Goal: Task Accomplishment & Management: Complete application form

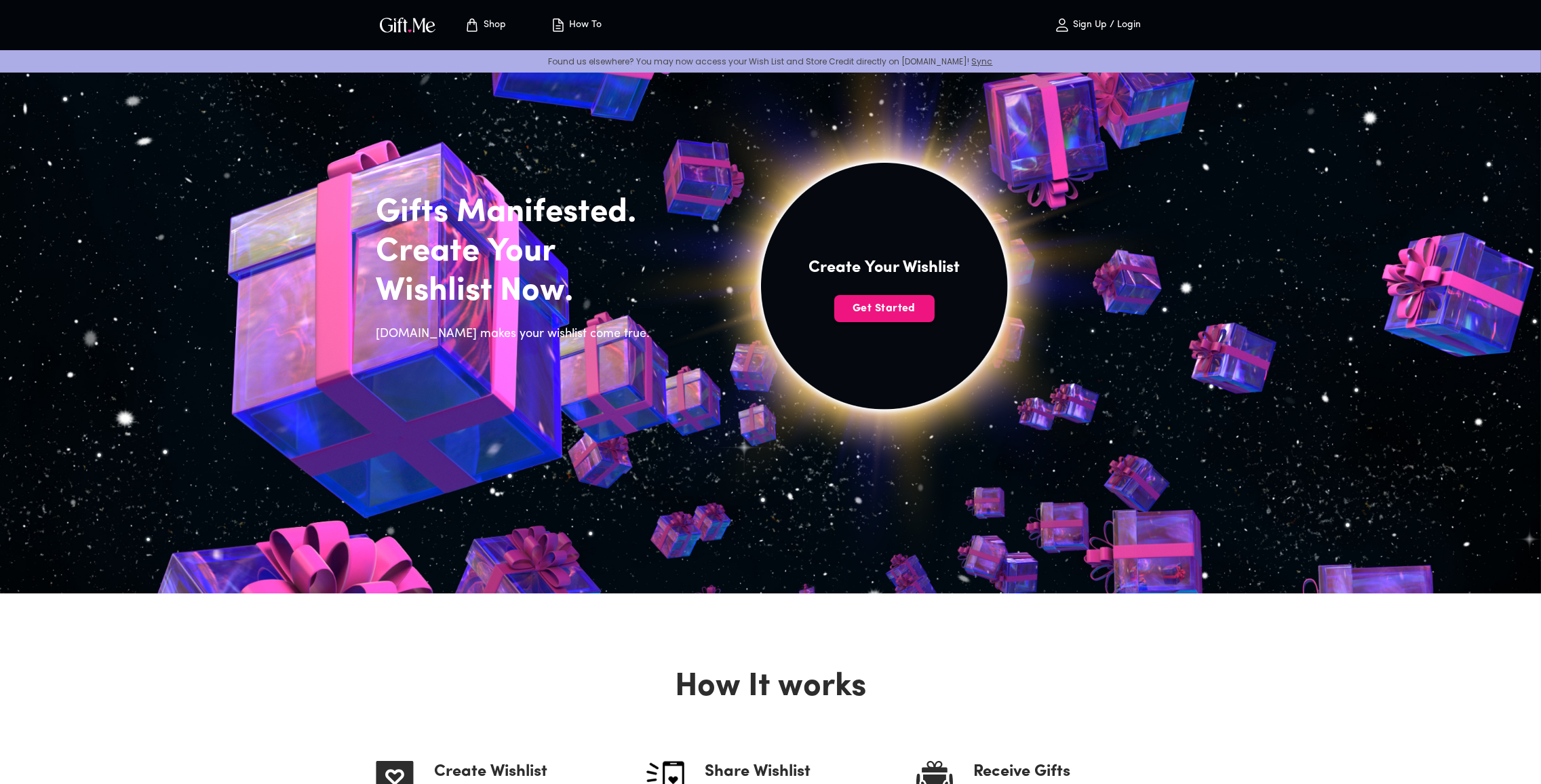
click at [894, 309] on span "Get Started" at bounding box center [884, 308] width 101 height 15
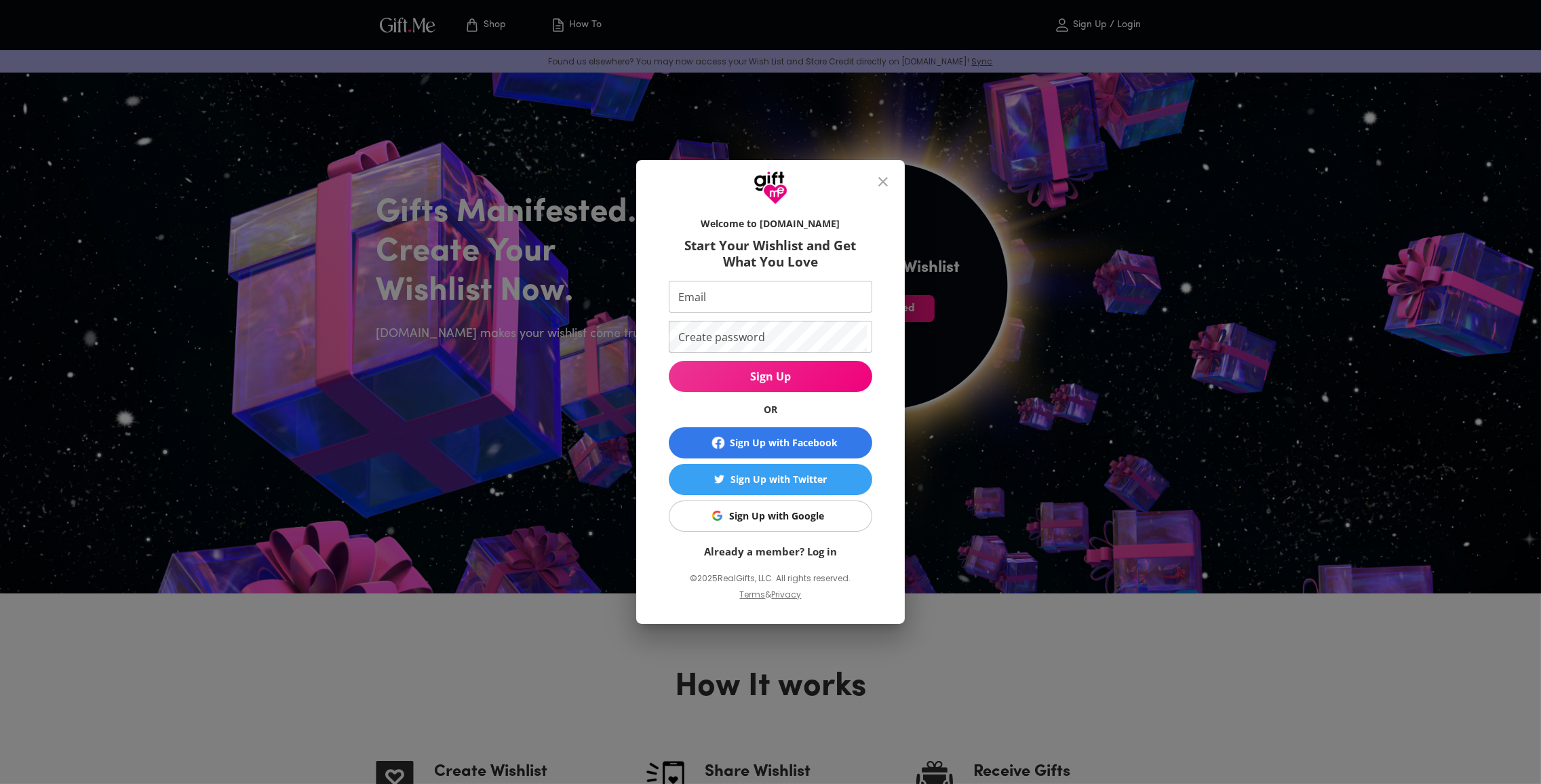
click at [878, 191] on button "close" at bounding box center [882, 181] width 32 height 32
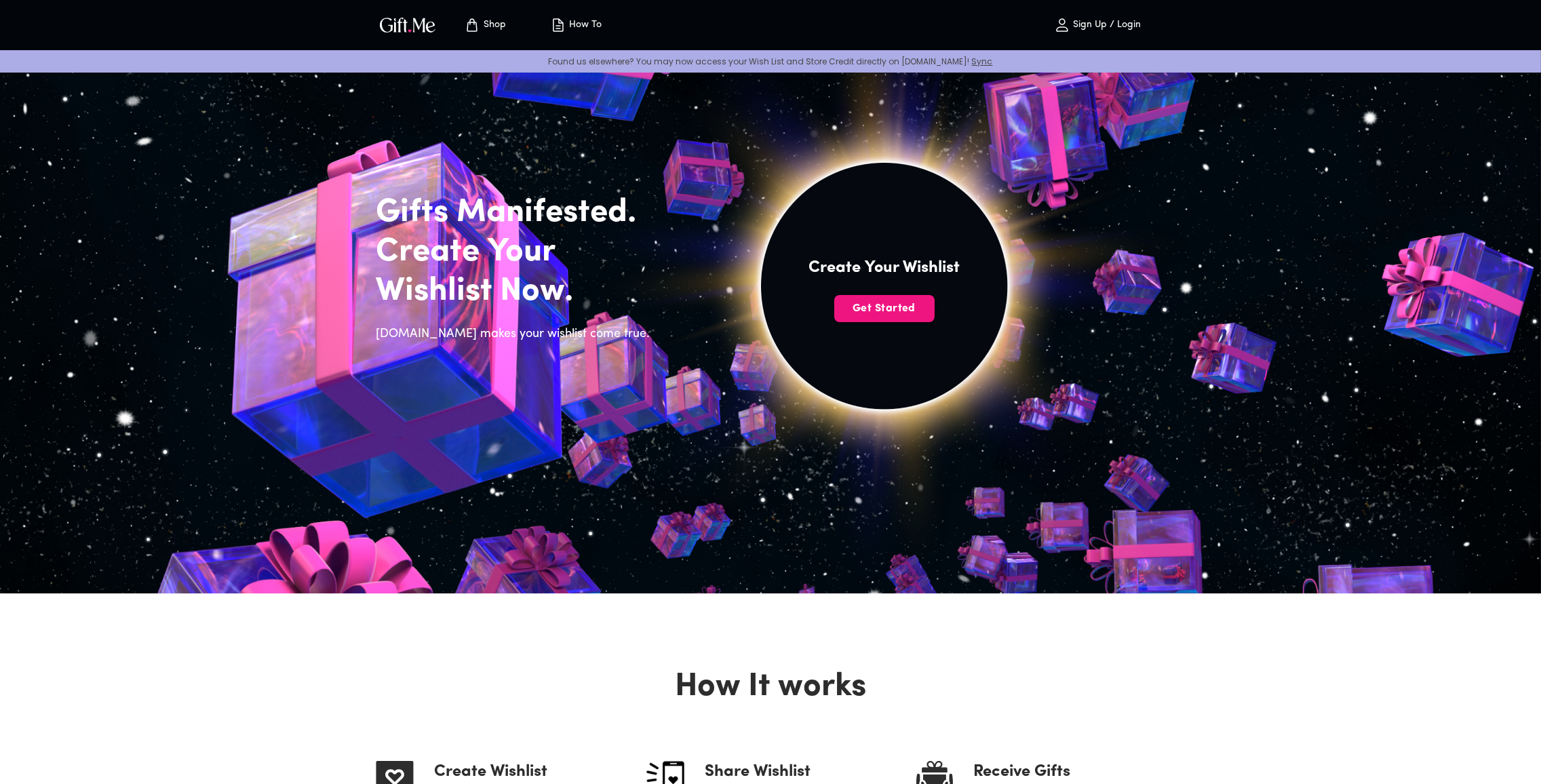
click at [896, 312] on span "Get Started" at bounding box center [884, 308] width 101 height 15
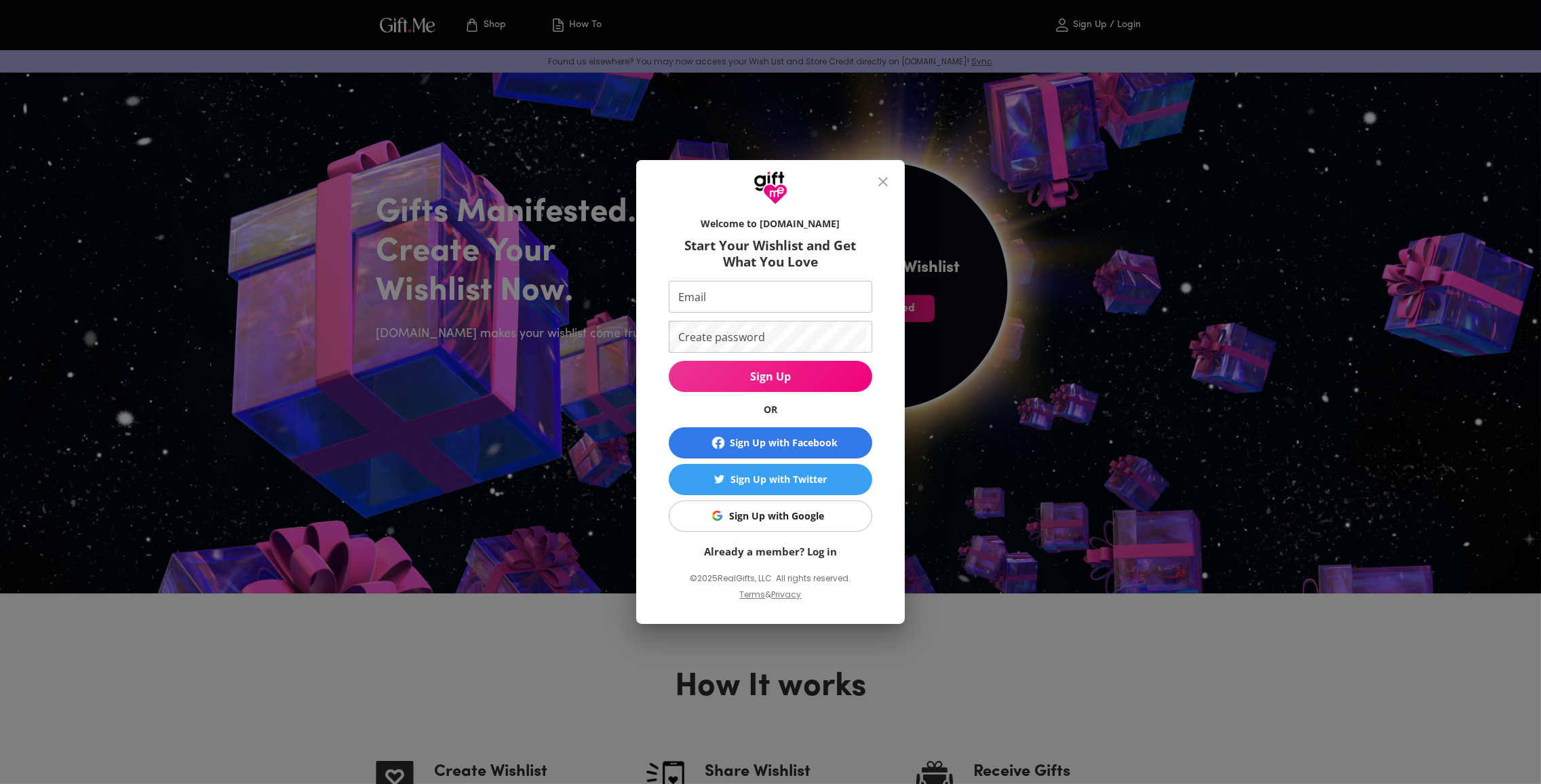
click at [802, 516] on div "Sign Up with Google" at bounding box center [777, 516] width 95 height 15
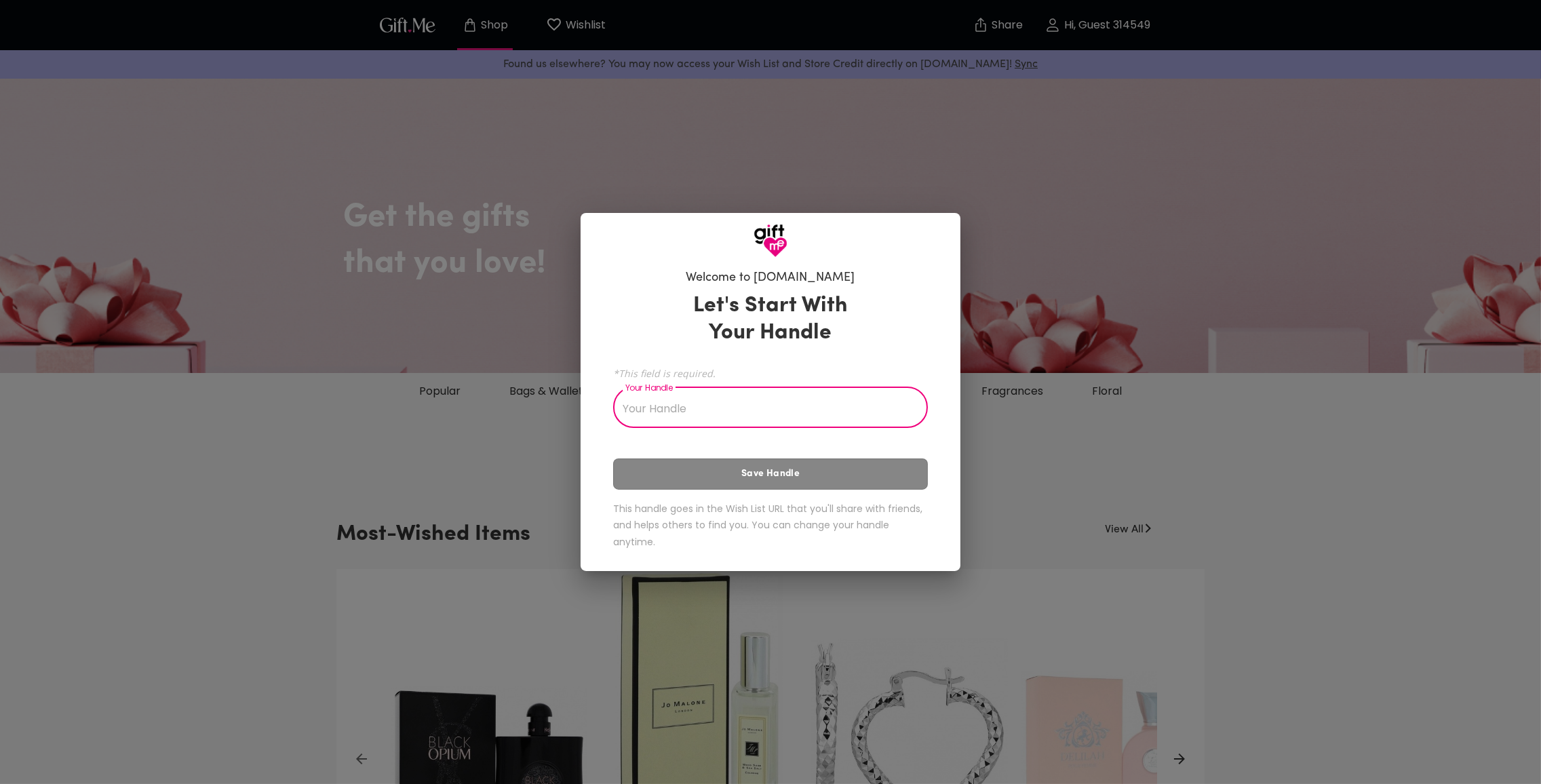
click at [784, 413] on input "Your Handle" at bounding box center [763, 408] width 300 height 38
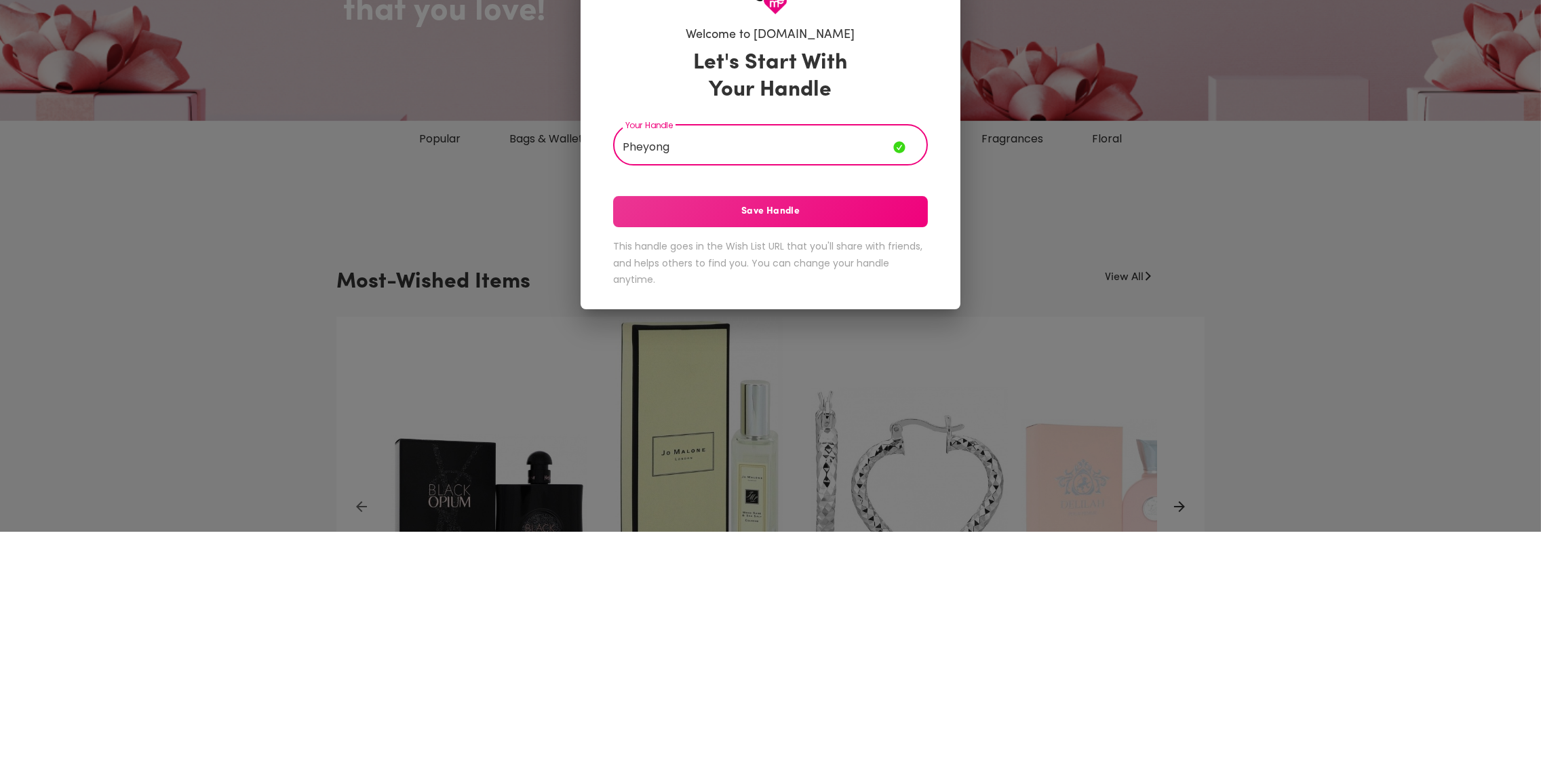
type input "Pheyong"
click at [876, 468] on span "Save Handle" at bounding box center [770, 463] width 315 height 15
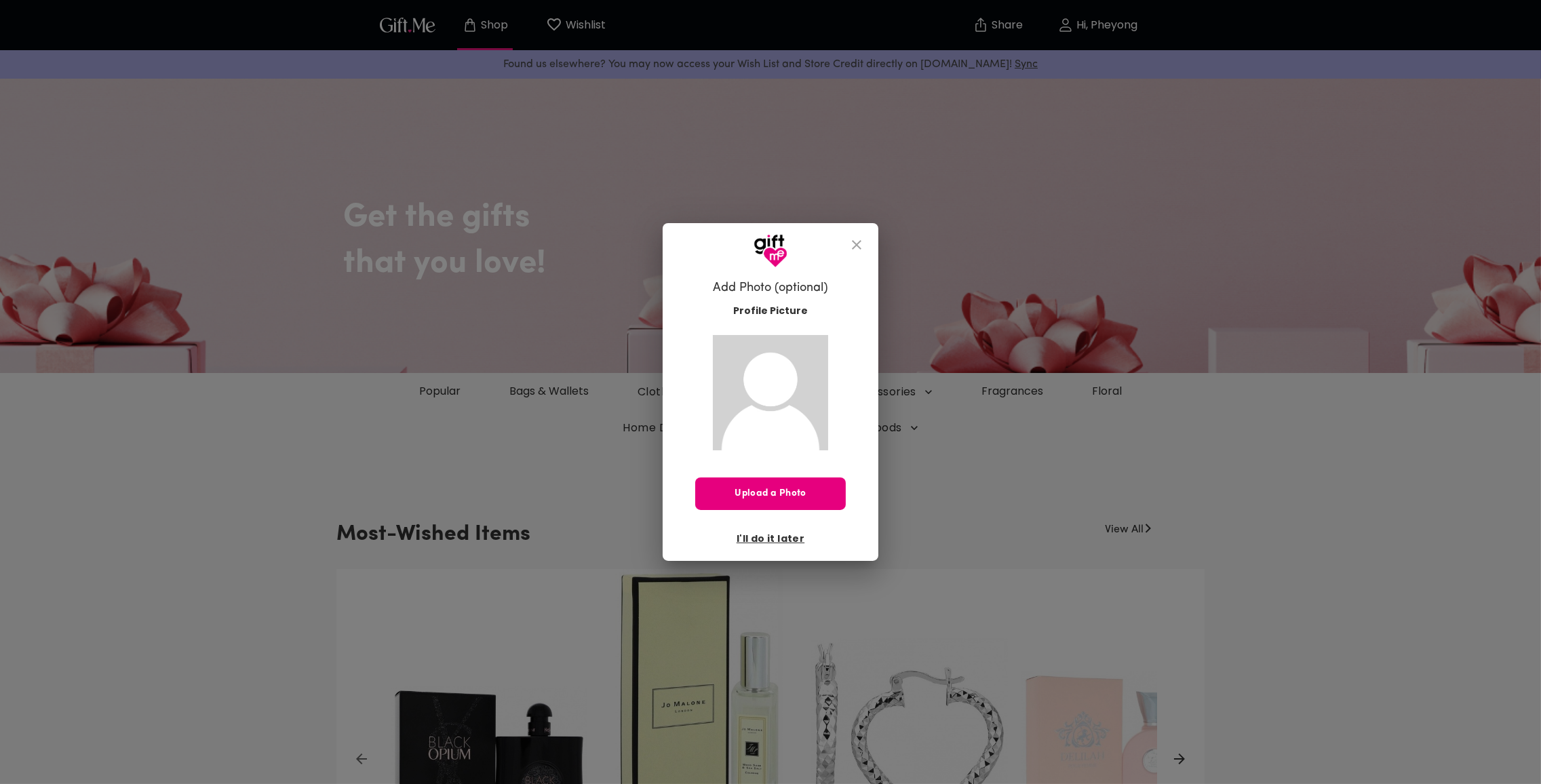
click at [805, 527] on button "I'll do it later" at bounding box center [770, 538] width 79 height 23
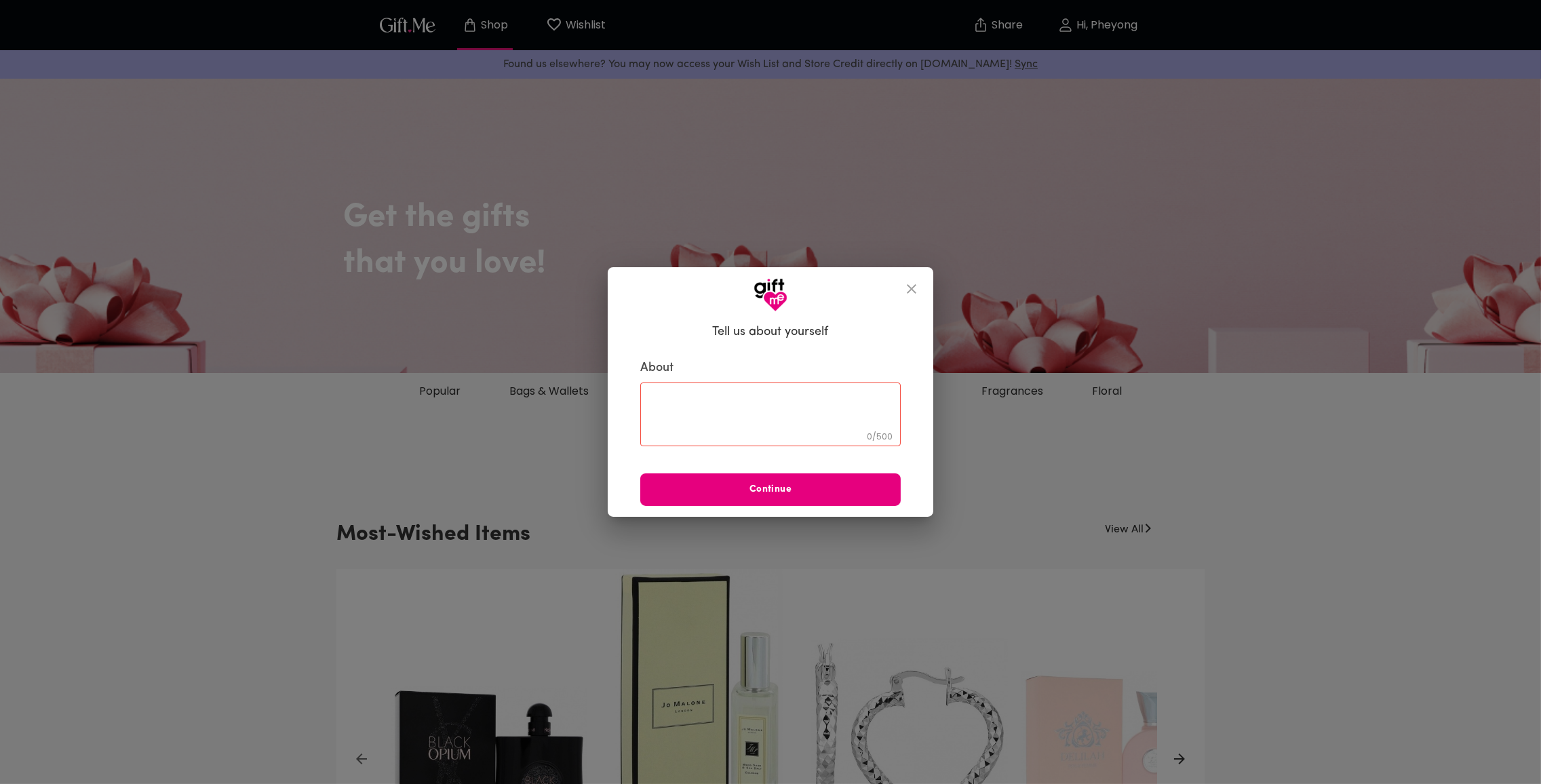
click at [829, 420] on textarea at bounding box center [770, 413] width 241 height 38
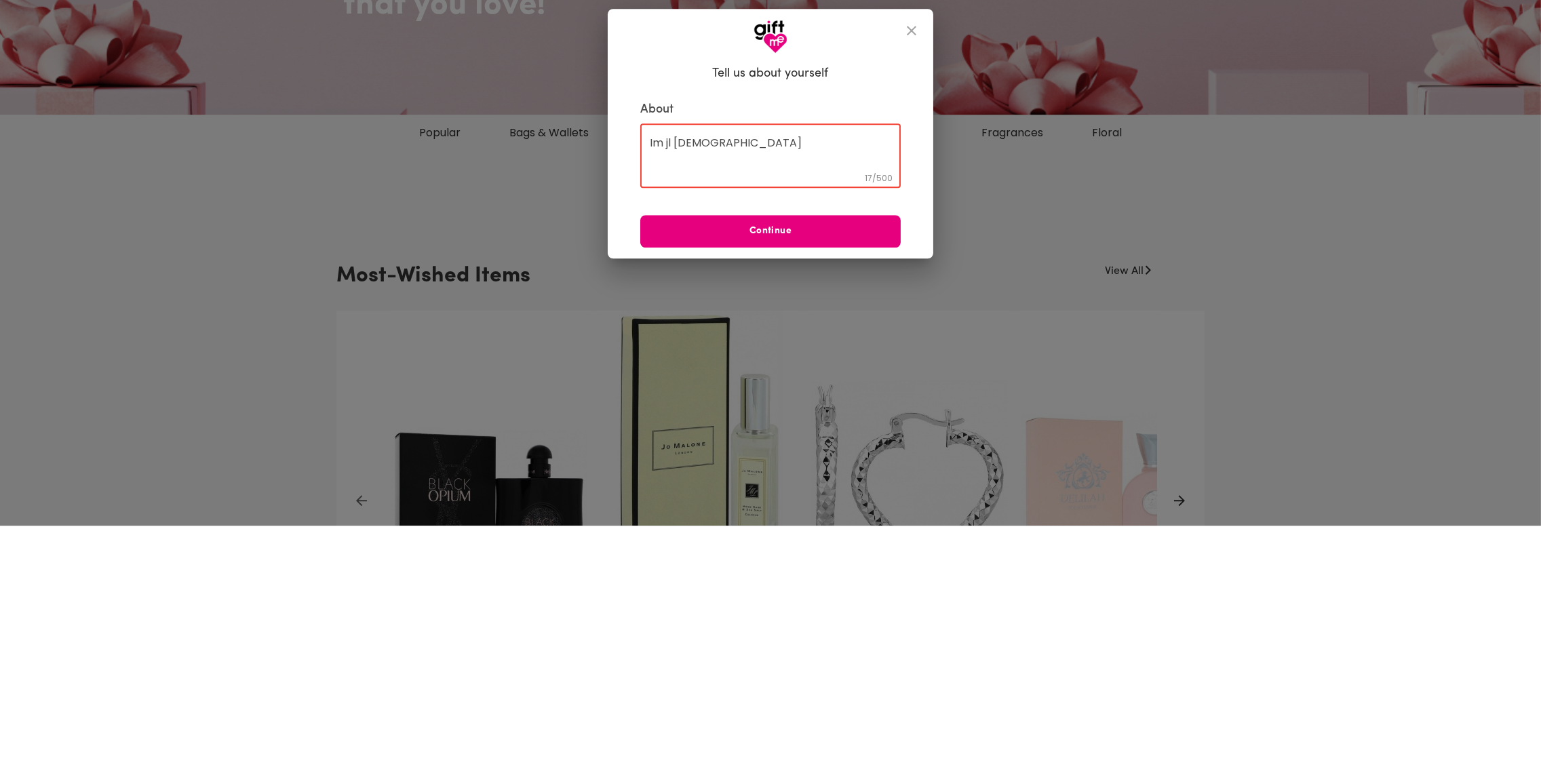
type textarea "Im jl [DEMOGRAPHIC_DATA]"
